Goal: Task Accomplishment & Management: Complete application form

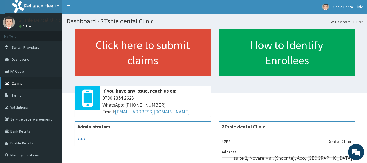
click at [19, 83] on span "Claims" at bounding box center [17, 83] width 11 height 5
click at [22, 83] on link "Claims" at bounding box center [31, 83] width 62 height 12
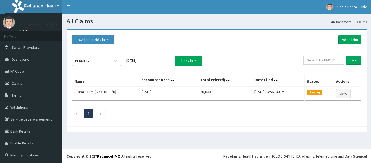
click at [343, 40] on link "Add Claim" at bounding box center [349, 39] width 23 height 9
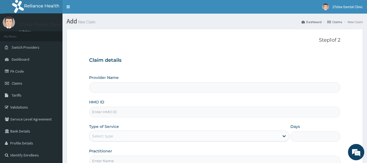
click at [108, 112] on input "HMO ID" at bounding box center [214, 111] width 251 height 11
type input "2Tshie dental Clinic"
paste input "LLD/10005/A"
type input "LLD/10005/A"
click at [106, 134] on div "Select type" at bounding box center [102, 135] width 21 height 5
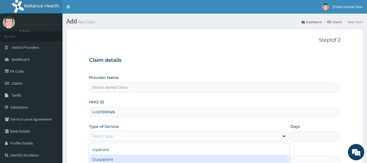
drag, startPoint x: 103, startPoint y: 156, endPoint x: 107, endPoint y: 152, distance: 5.6
click at [103, 156] on div "Outpatient" at bounding box center [189, 159] width 200 height 10
type input "1"
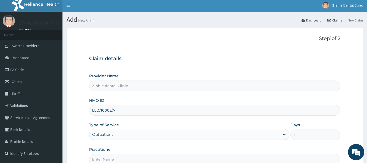
scroll to position [27, 0]
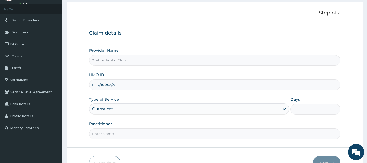
click at [148, 132] on input "Practitioner" at bounding box center [214, 133] width 251 height 11
type input "Dr. Papka"
click at [323, 159] on button "Next" at bounding box center [326, 163] width 27 height 14
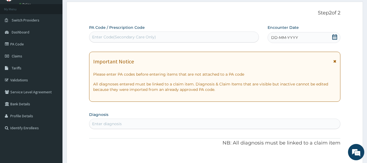
drag, startPoint x: 159, startPoint y: 33, endPoint x: 130, endPoint y: 38, distance: 29.9
click at [130, 38] on div "Enter Code(Secondary Care Only)" at bounding box center [124, 36] width 64 height 5
drag, startPoint x: 130, startPoint y: 37, endPoint x: 115, endPoint y: 33, distance: 16.0
click at [115, 33] on div "Enter Code(Secondary Care Only)" at bounding box center [173, 37] width 169 height 9
paste input "PA/E20D0D"
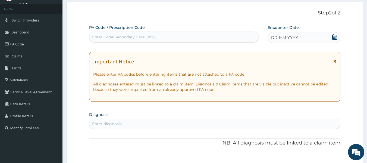
type input "PA/E20D0D"
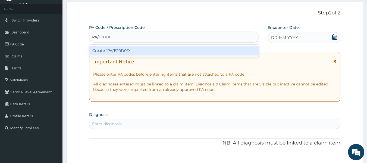
click at [121, 52] on div "Create "PA/E20D0D"" at bounding box center [174, 51] width 170 height 10
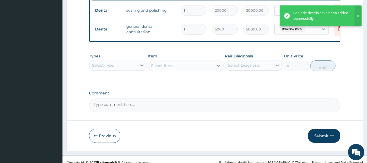
scroll to position [226, 0]
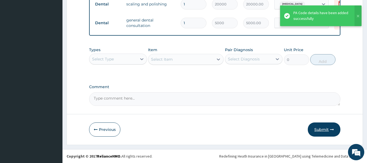
click at [320, 129] on button "Submit" at bounding box center [324, 129] width 33 height 14
